Goal: Learn about a topic: Learn about a topic

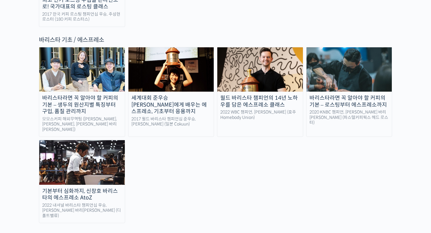
scroll to position [808, 0]
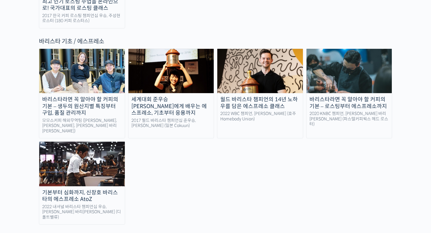
click at [77, 96] on div "바리스타라면 꼭 알아야 할 커피의 기본 – 생두의 원산지별 특징부터 구입, 품질 관리까지" at bounding box center [82, 106] width 86 height 20
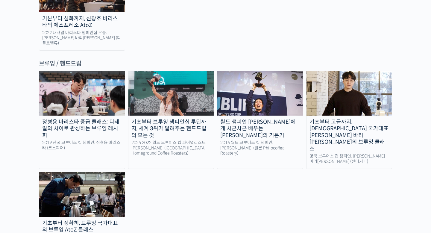
scroll to position [983, 0]
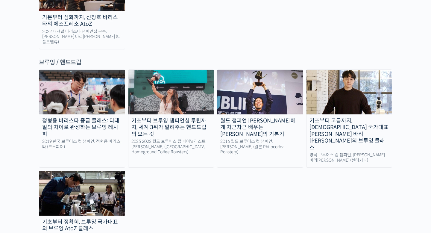
click at [352, 70] on img at bounding box center [350, 92] width 86 height 44
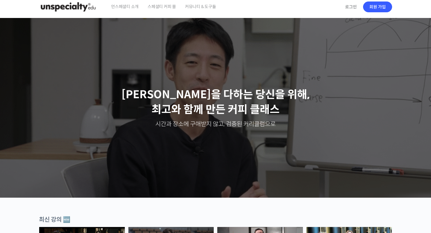
scroll to position [0, 0]
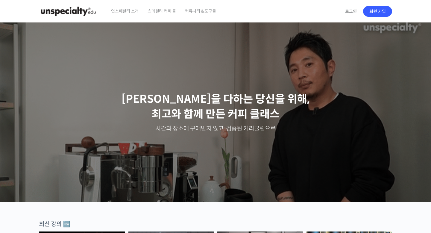
click at [157, 10] on span "스페셜티 커피 몰" at bounding box center [162, 11] width 28 height 23
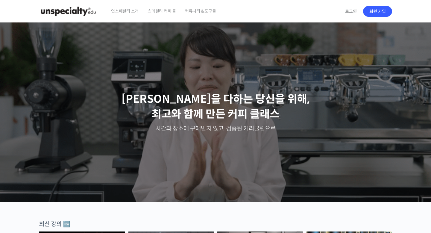
click at [206, 13] on span "커뮤니티 & 도구들" at bounding box center [200, 11] width 31 height 23
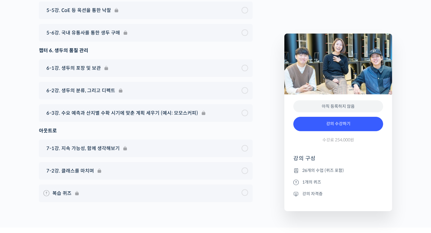
scroll to position [3483, 0]
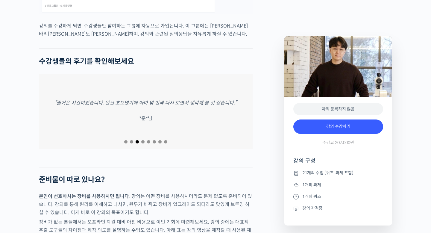
scroll to position [2222, 0]
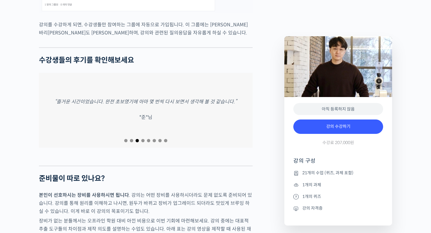
click at [142, 137] on div at bounding box center [146, 141] width 214 height 8
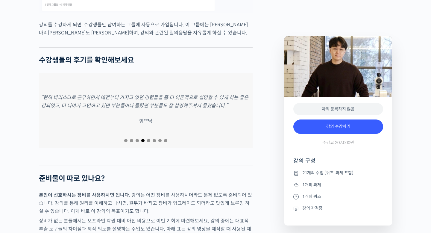
click at [143, 139] on span "Go to slide 4" at bounding box center [142, 140] width 3 height 3
click at [149, 139] on span "Go to slide 5" at bounding box center [148, 140] width 3 height 3
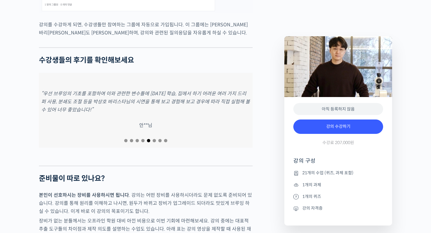
click at [155, 139] on span "Go to slide 6" at bounding box center [154, 140] width 3 height 3
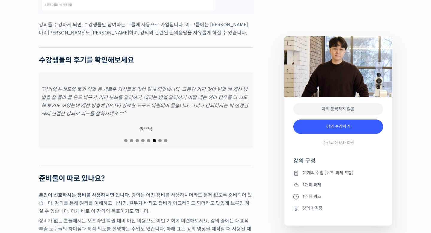
click at [161, 139] on span "Go to slide 7" at bounding box center [159, 140] width 3 height 3
click at [166, 139] on span "Go to slide 8" at bounding box center [165, 140] width 3 height 3
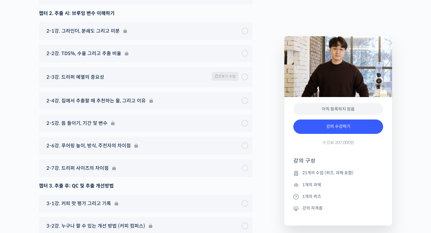
scroll to position [3068, 0]
